Goal: Task Accomplishment & Management: Manage account settings

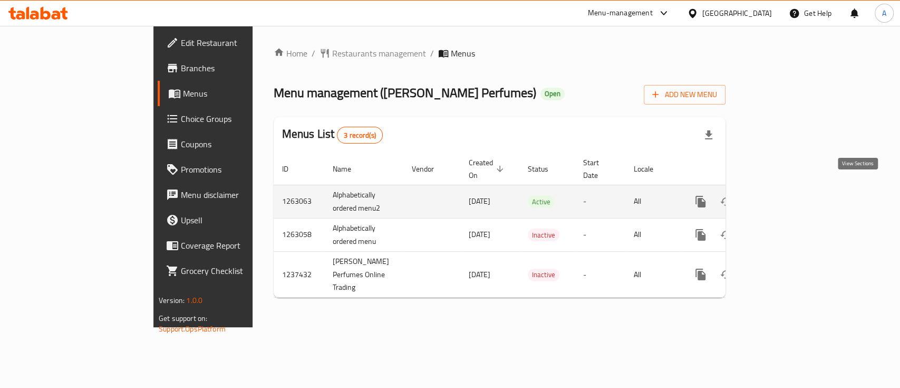
click at [783, 195] on icon "enhanced table" at bounding box center [777, 201] width 13 height 13
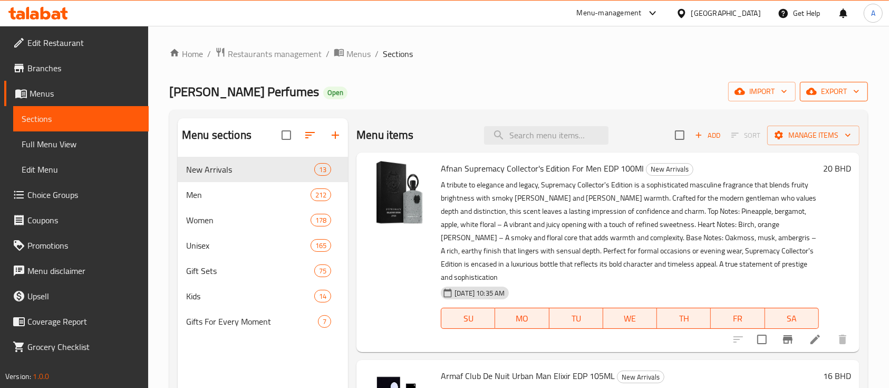
click at [848, 88] on span "export" at bounding box center [834, 91] width 51 height 13
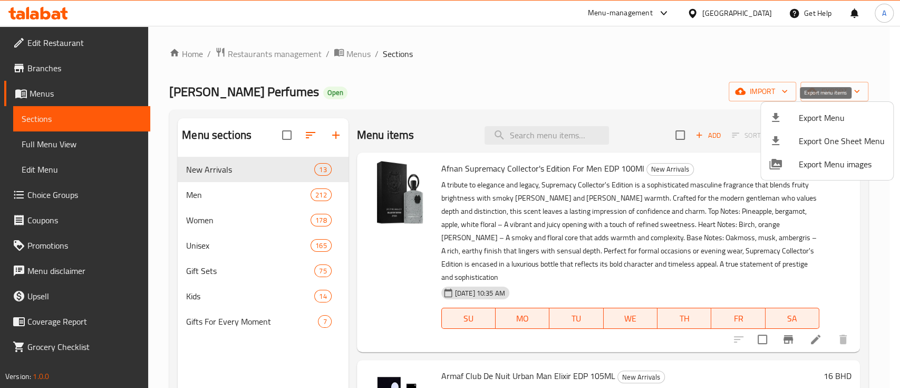
click at [831, 120] on span "Export Menu" at bounding box center [842, 117] width 86 height 13
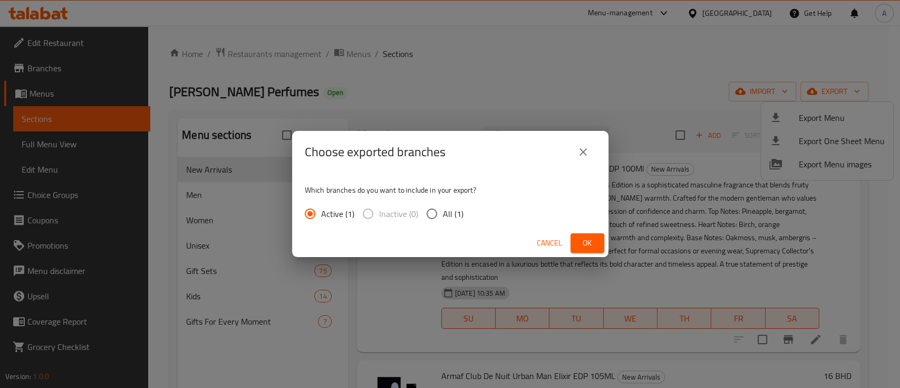
click at [432, 209] on input "All (1)" at bounding box center [432, 214] width 22 height 22
radio input "true"
click at [366, 213] on label "Inactive (0)" at bounding box center [387, 214] width 61 height 22
click at [311, 214] on input "Active (1)" at bounding box center [310, 214] width 22 height 22
radio input "true"
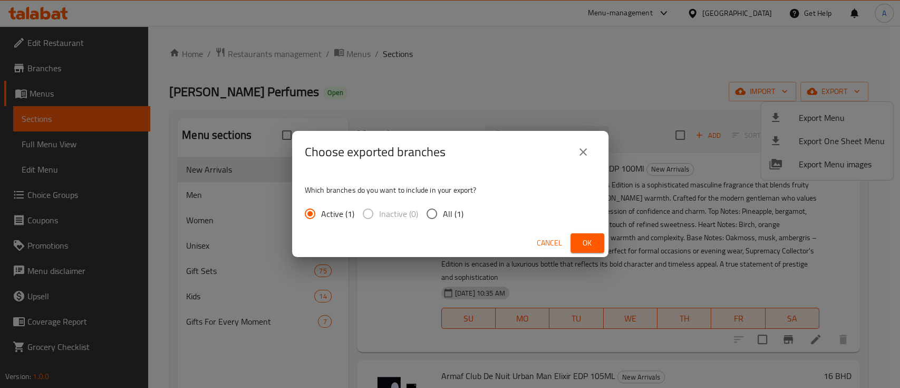
click at [587, 242] on span "Ok" at bounding box center [587, 242] width 17 height 13
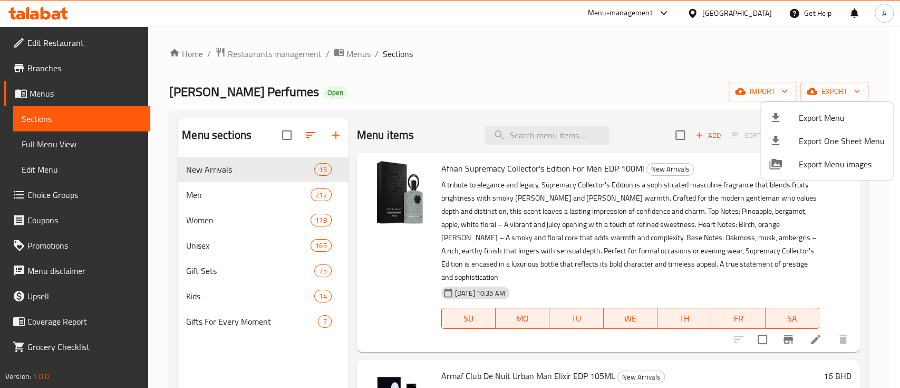
click at [760, 87] on div at bounding box center [450, 194] width 900 height 388
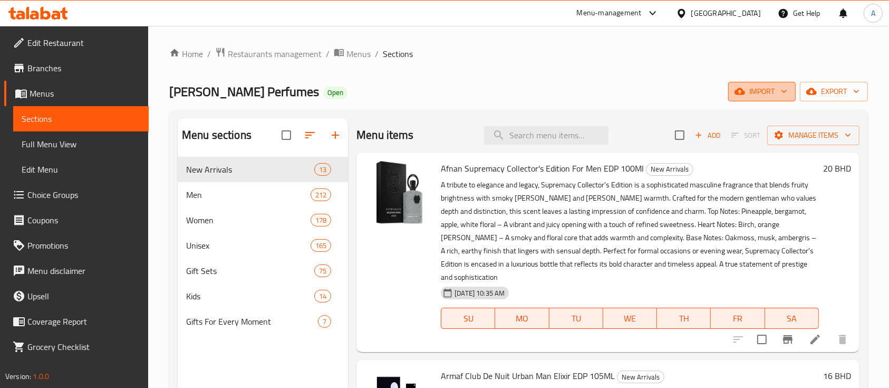
click at [762, 89] on span "import" at bounding box center [762, 91] width 51 height 13
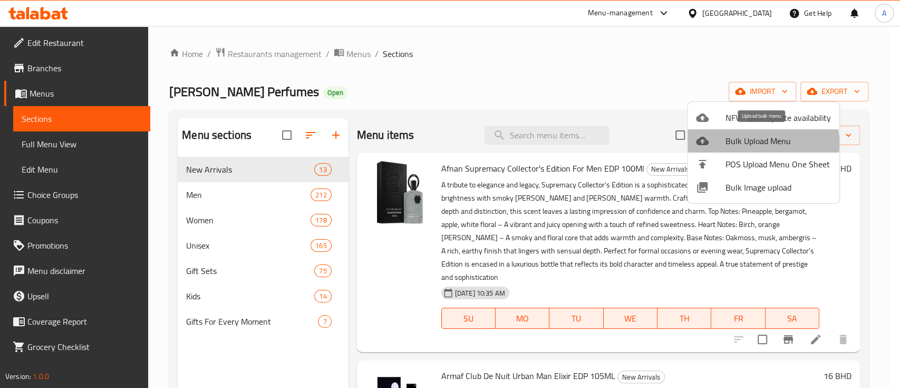
click at [752, 143] on span "Bulk Upload Menu" at bounding box center [779, 141] width 106 height 13
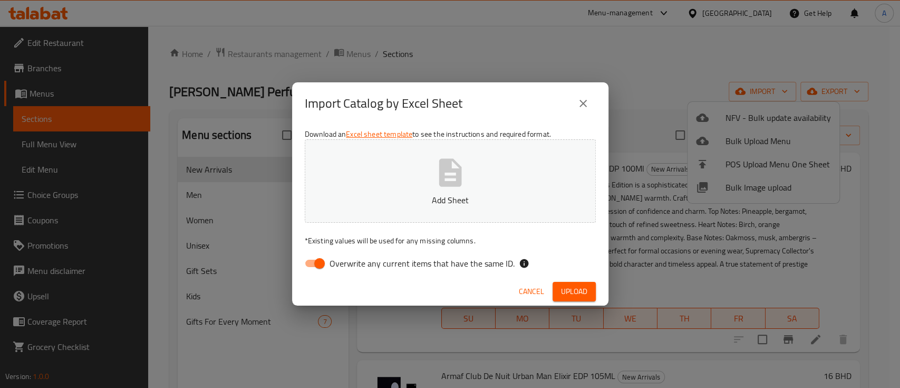
click at [526, 285] on span "Cancel" at bounding box center [531, 291] width 25 height 13
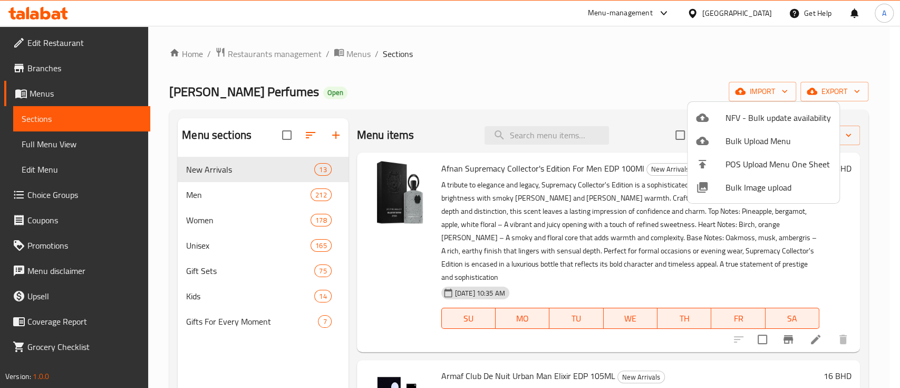
click at [556, 54] on div at bounding box center [450, 194] width 900 height 388
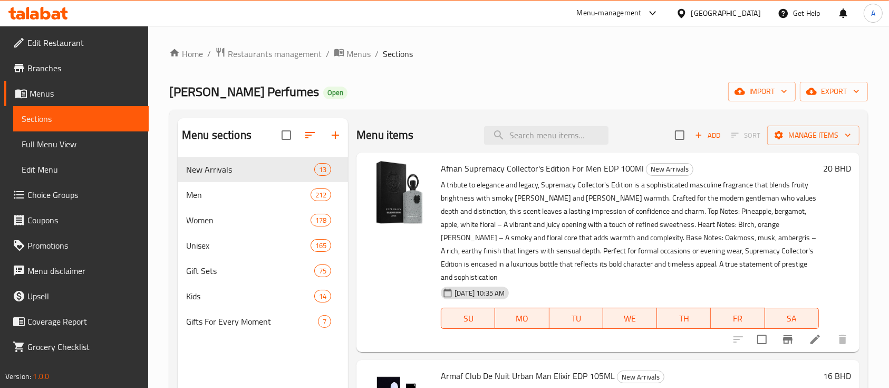
click at [538, 53] on ol "Home / Restaurants management / Menus / Sections" at bounding box center [518, 54] width 699 height 14
click at [185, 51] on link "Home" at bounding box center [186, 53] width 34 height 13
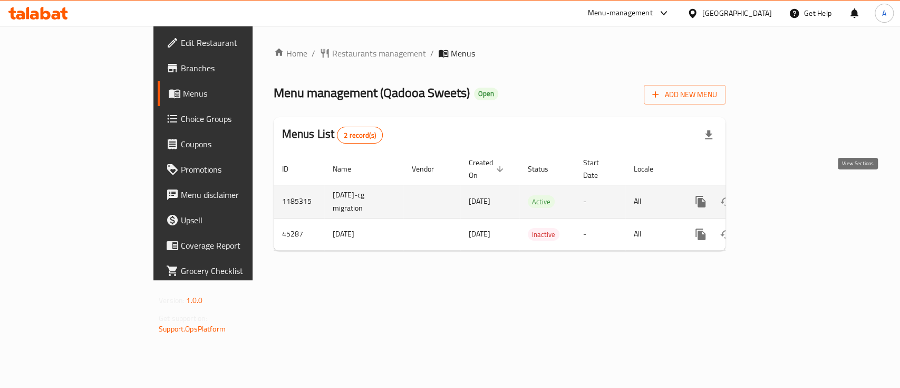
click at [783, 195] on icon "enhanced table" at bounding box center [777, 201] width 13 height 13
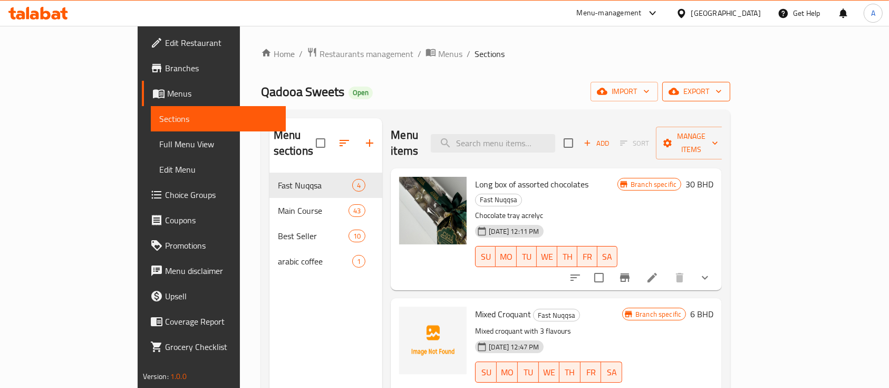
click at [722, 90] on span "export" at bounding box center [696, 91] width 51 height 13
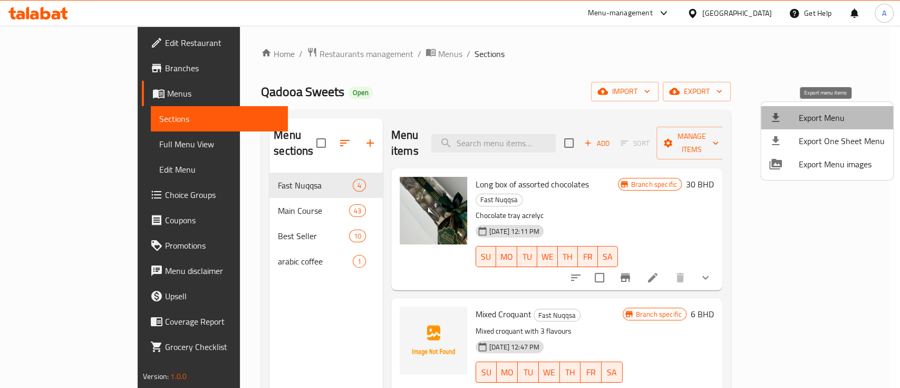
click at [827, 114] on span "Export Menu" at bounding box center [842, 117] width 86 height 13
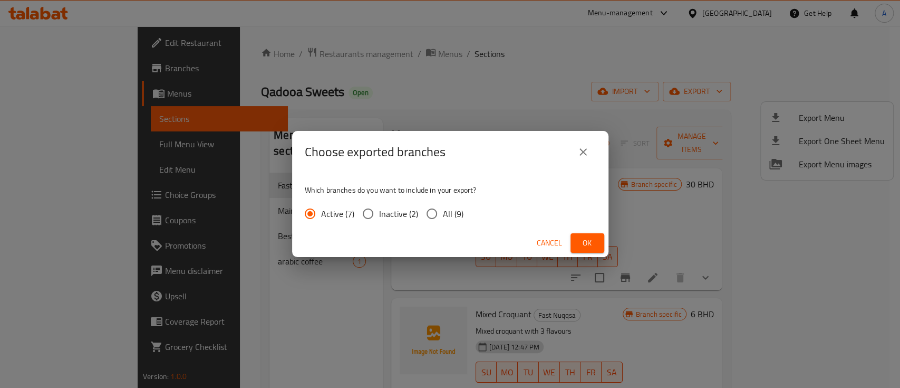
click at [368, 215] on input "Inactive (2)" at bounding box center [368, 214] width 22 height 22
radio input "true"
click at [579, 239] on span "Ok" at bounding box center [587, 242] width 17 height 13
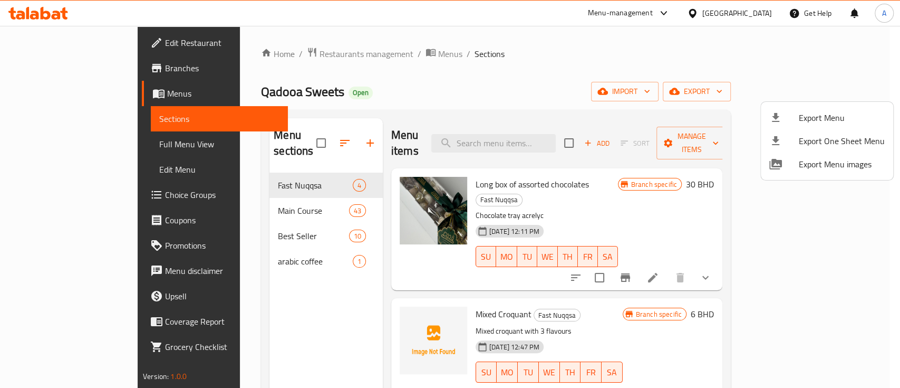
click at [456, 48] on div at bounding box center [450, 194] width 900 height 388
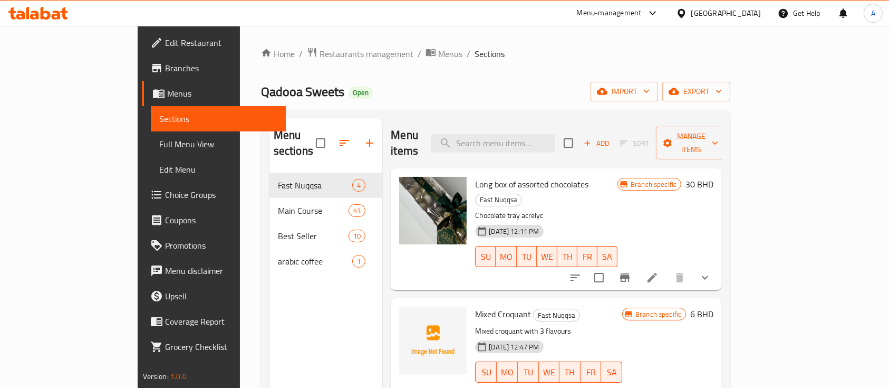
drag, startPoint x: 39, startPoint y: 87, endPoint x: 152, endPoint y: 111, distance: 116.1
click at [167, 87] on span "Menus" at bounding box center [222, 93] width 111 height 13
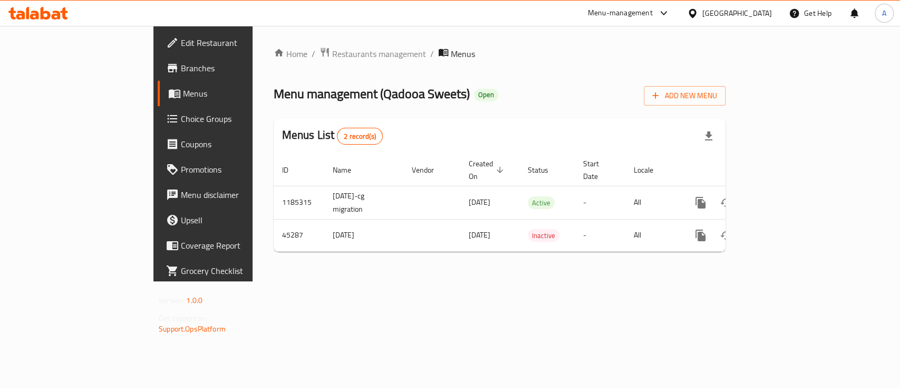
click at [575, 281] on div "Home / Restaurants management / Menus Menu management ( Qadooa Sweets ) Open Ad…" at bounding box center [500, 153] width 494 height 255
click at [375, 273] on div "Home / Restaurants management / Menus Menu management ( Qadooa Sweets ) Open Ad…" at bounding box center [500, 153] width 494 height 255
click at [181, 69] on span "Branches" at bounding box center [238, 68] width 114 height 13
drag, startPoint x: 454, startPoint y: 329, endPoint x: 110, endPoint y: 70, distance: 430.2
click at [453, 280] on div "Home / Restaurants management / Menus Menu management ( Qadooa Sweets ) Open Ad…" at bounding box center [500, 153] width 494 height 254
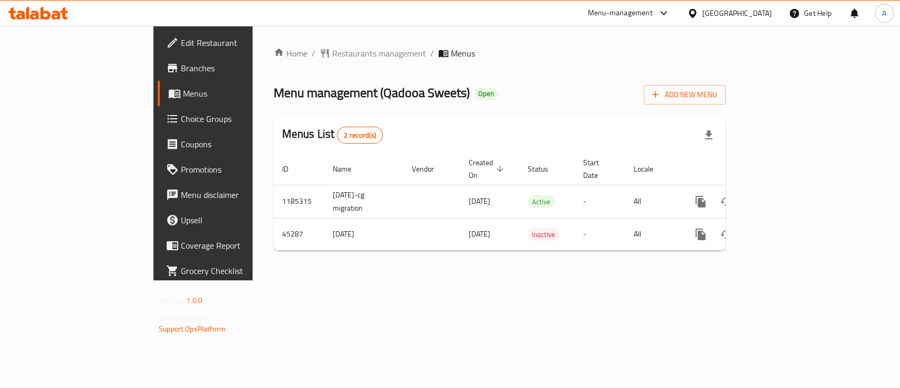
click at [50, 8] on icon at bounding box center [38, 13] width 60 height 13
